Goal: Navigation & Orientation: Find specific page/section

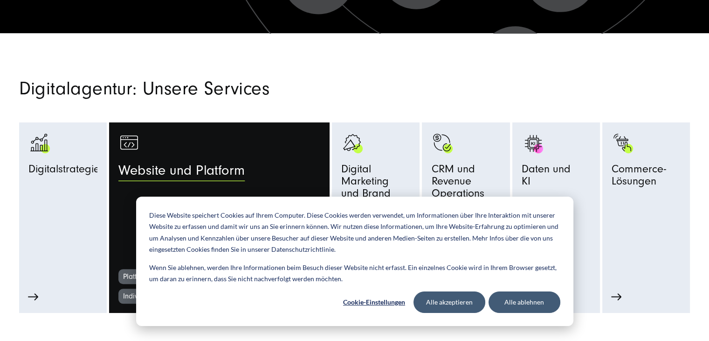
scroll to position [420, 0]
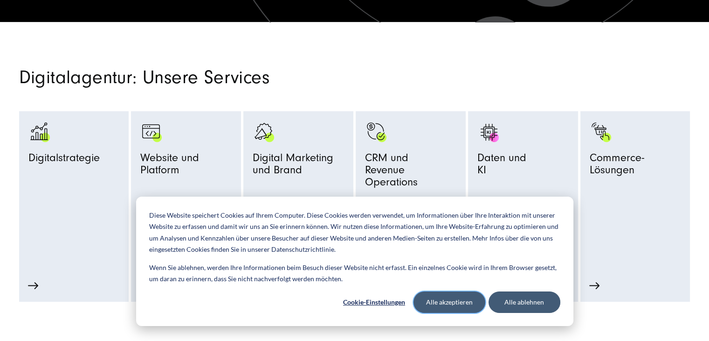
click at [465, 301] on button "Alle akzeptieren" at bounding box center [450, 301] width 72 height 21
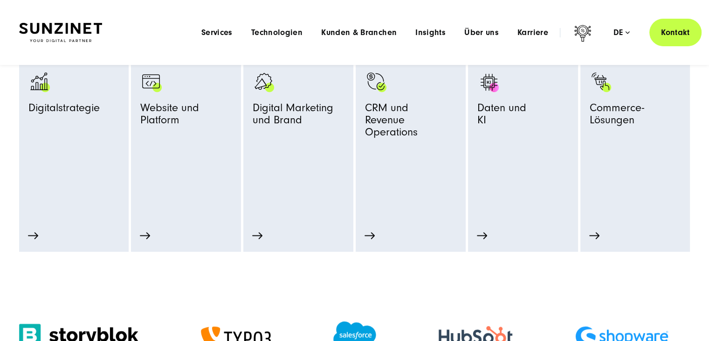
scroll to position [373, 0]
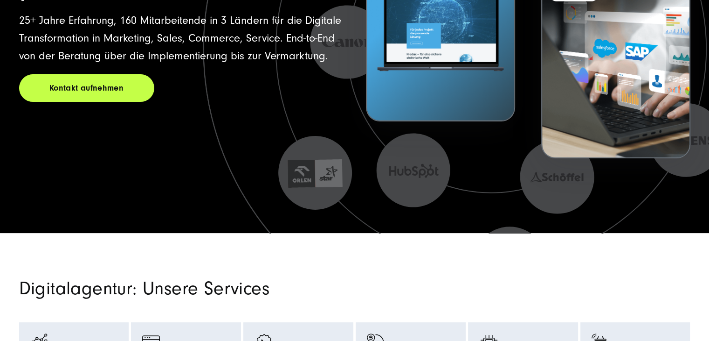
scroll to position [373, 0]
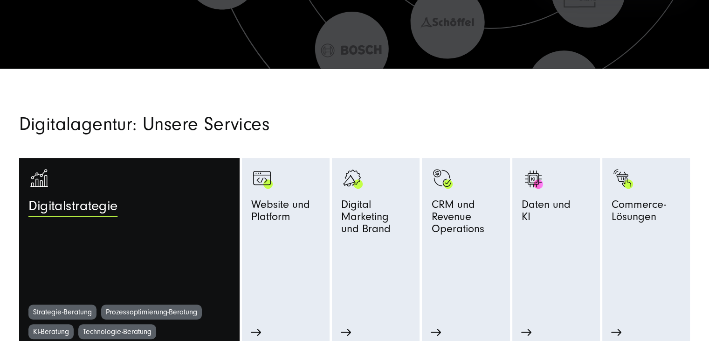
click at [41, 216] on span "Digitalstrategie" at bounding box center [72, 208] width 89 height 21
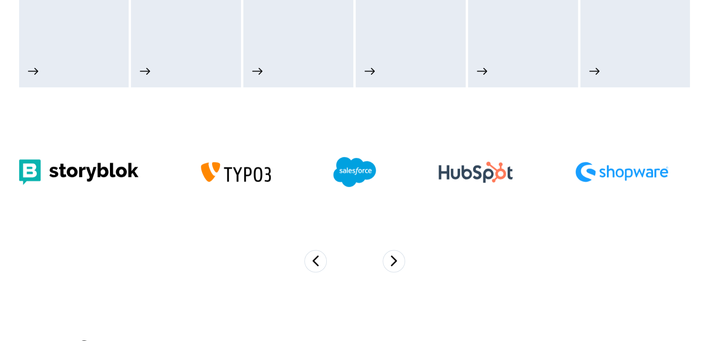
scroll to position [725, 0]
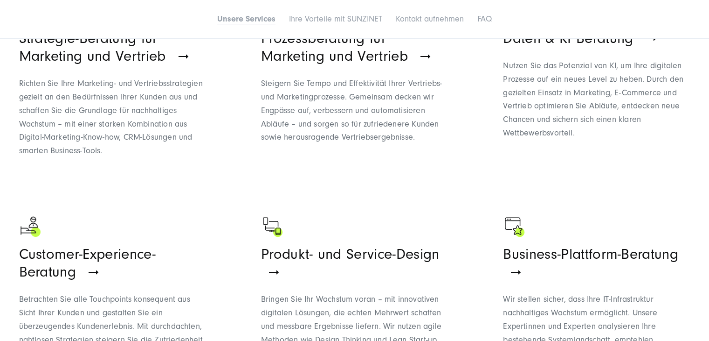
scroll to position [933, 0]
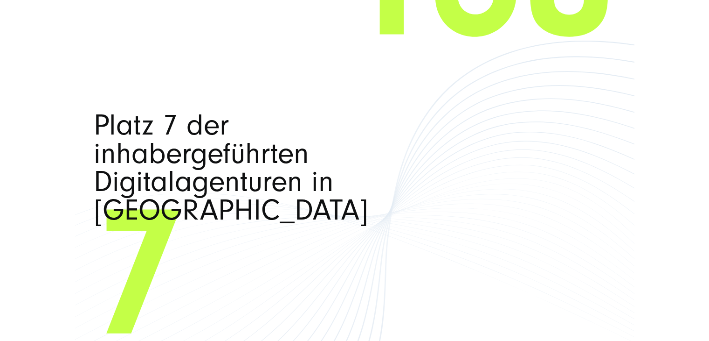
scroll to position [5597, 0]
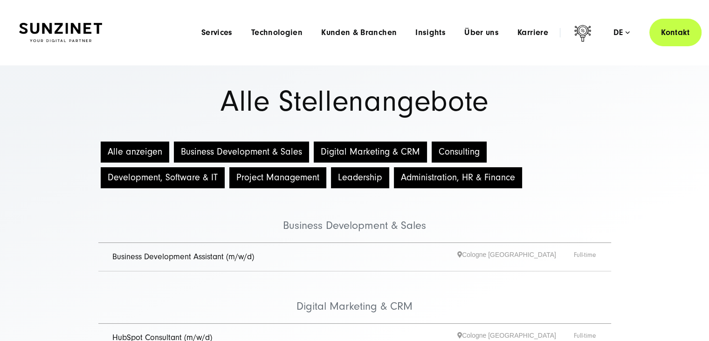
click at [91, 29] on img at bounding box center [60, 33] width 83 height 20
